Goal: Find specific page/section: Find specific page/section

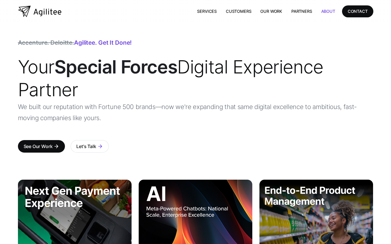
click at [327, 10] on link "About" at bounding box center [327, 11] width 23 height 12
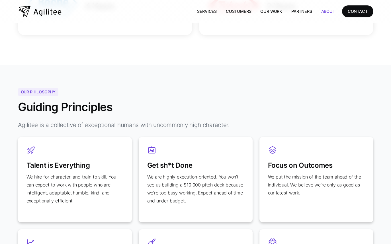
scroll to position [85, 0]
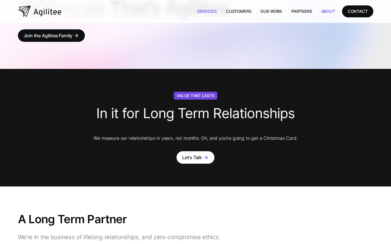
drag, startPoint x: 211, startPoint y: 11, endPoint x: 208, endPoint y: 11, distance: 2.9
click at [211, 11] on link "Services" at bounding box center [206, 11] width 29 height 12
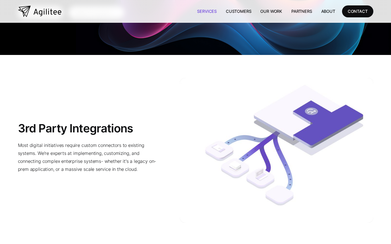
scroll to position [1604, 0]
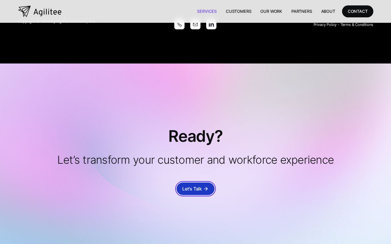
click at [197, 185] on div "Let's Talk" at bounding box center [192, 189] width 20 height 8
